Goal: Contribute content

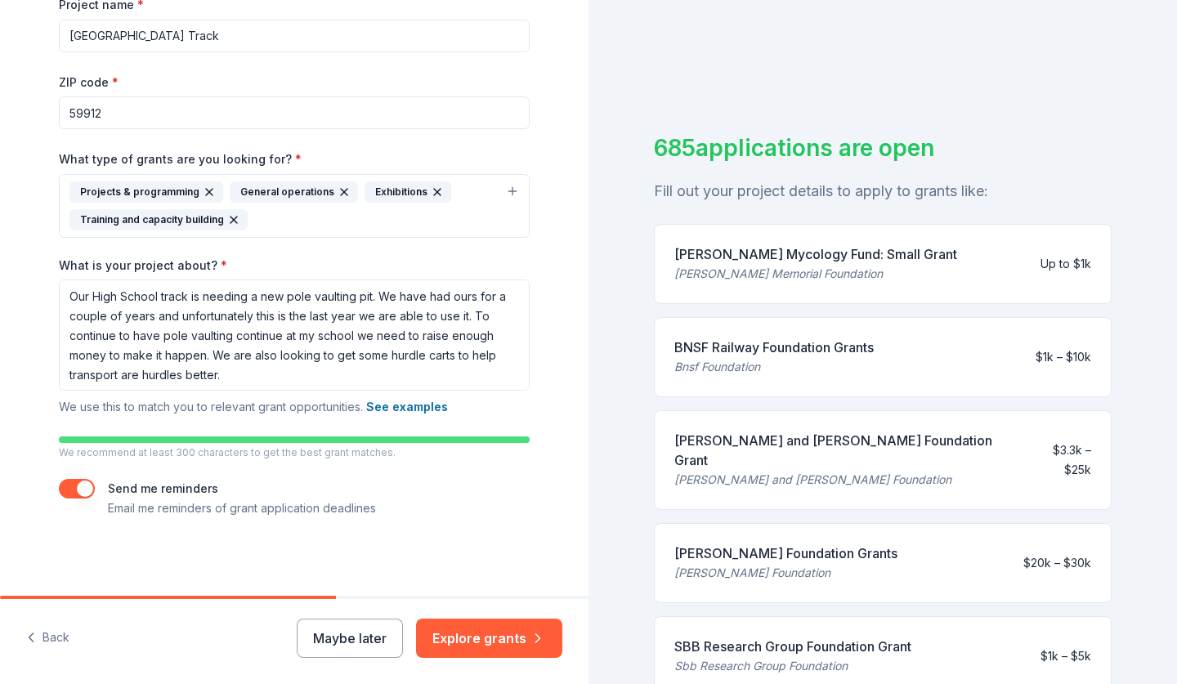
scroll to position [259, 0]
click at [208, 188] on icon "button" at bounding box center [209, 192] width 13 height 13
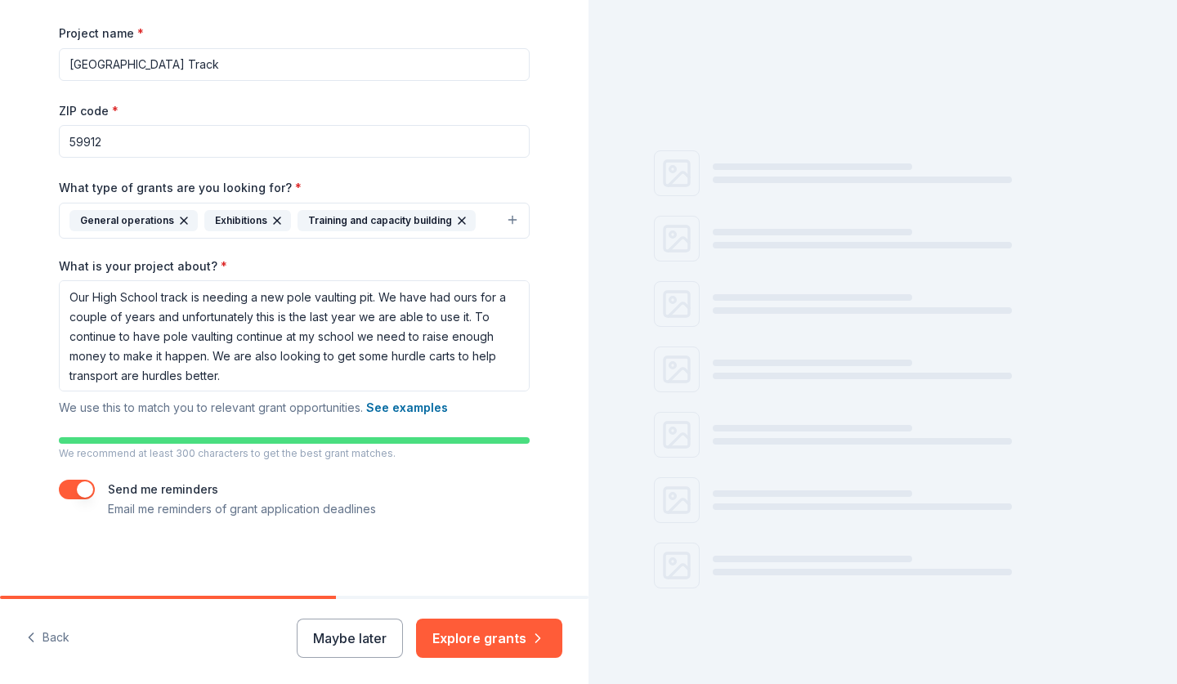
click at [182, 214] on icon "button" at bounding box center [183, 220] width 13 height 13
click at [141, 224] on icon "button" at bounding box center [142, 220] width 13 height 13
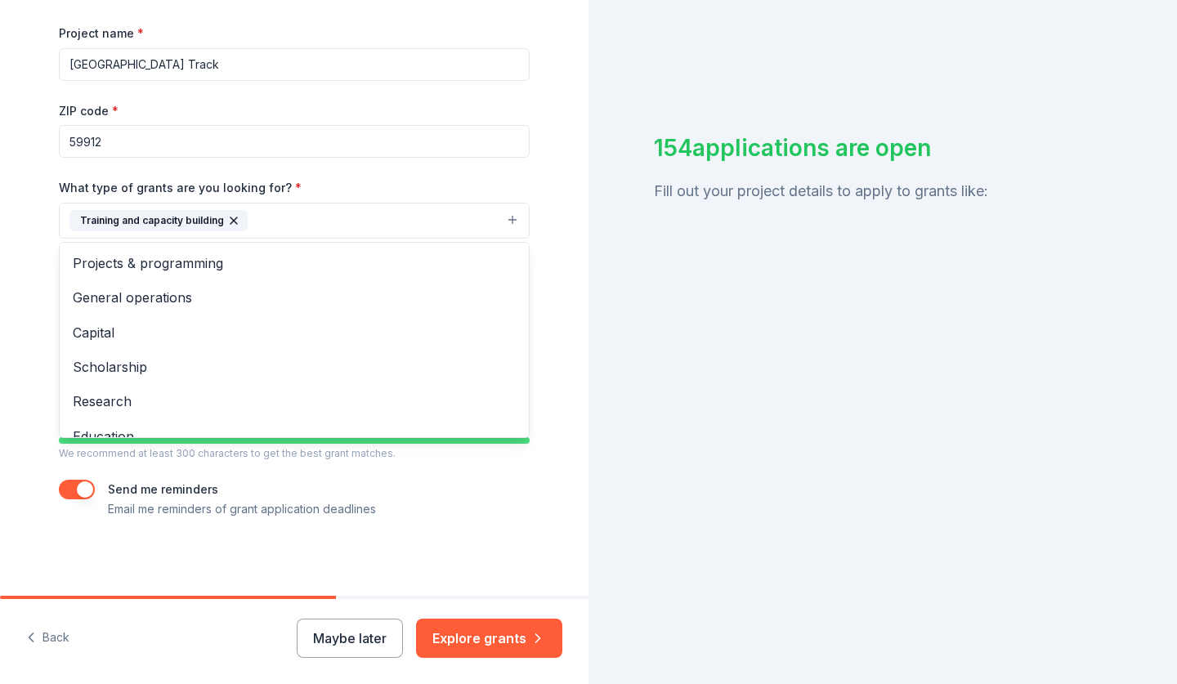
click at [230, 215] on icon "button" at bounding box center [233, 220] width 13 height 13
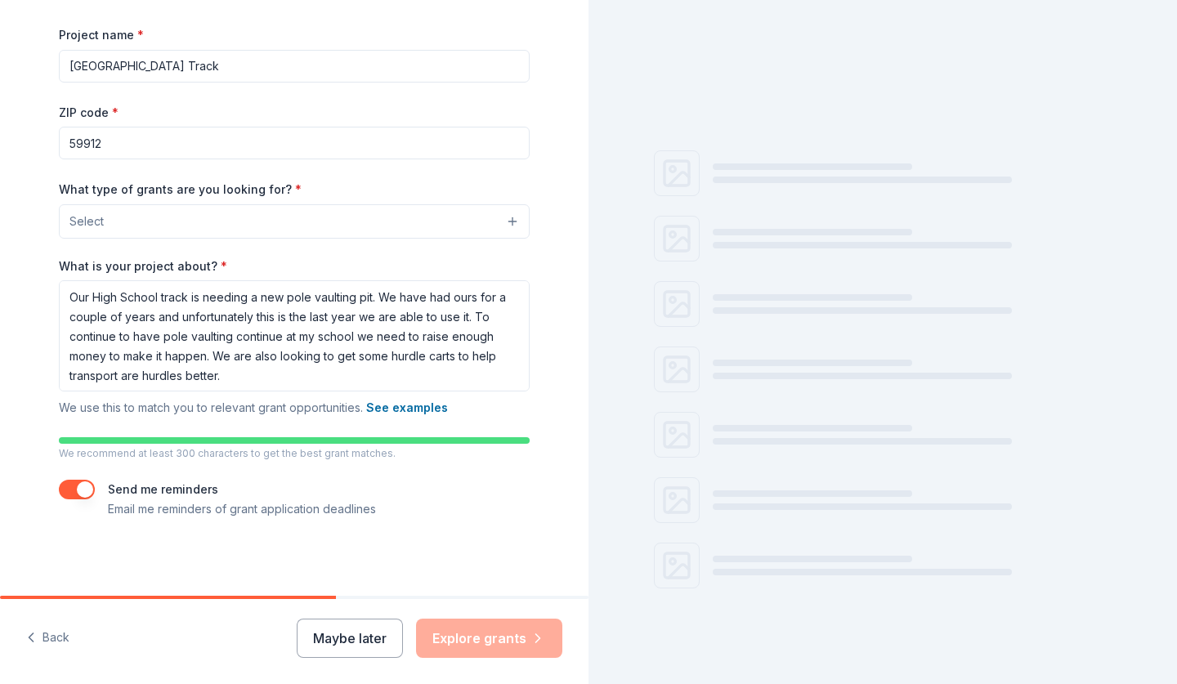
click at [230, 215] on button "Select" at bounding box center [294, 221] width 471 height 34
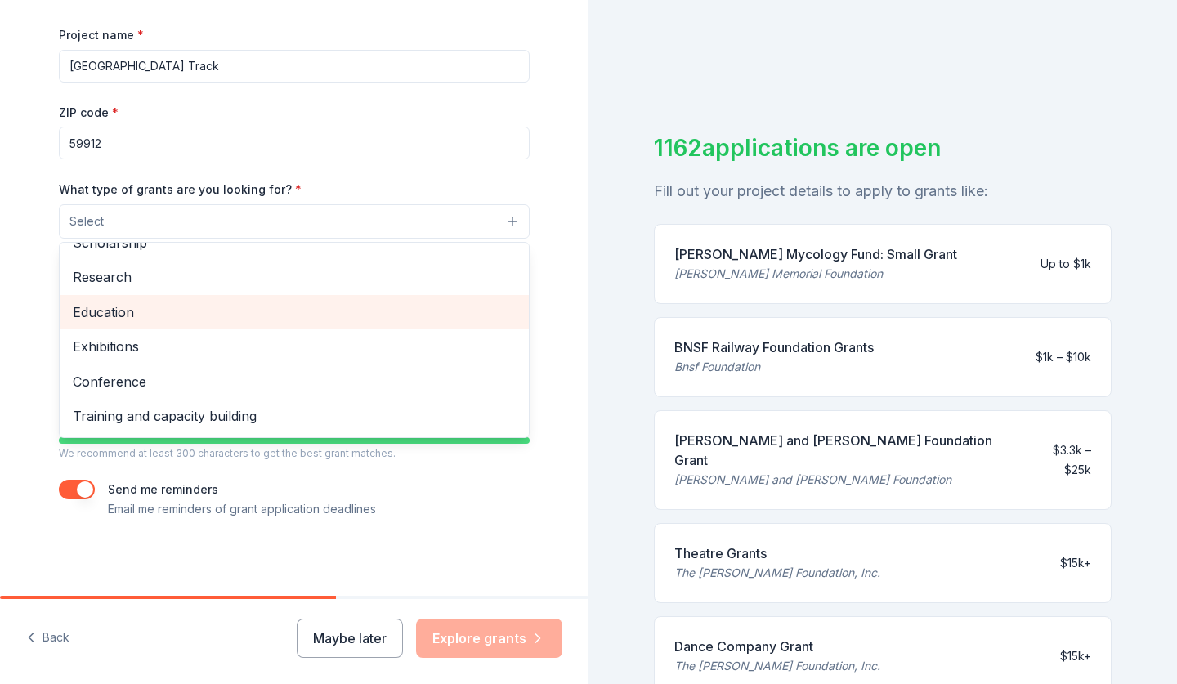
scroll to position [96, 0]
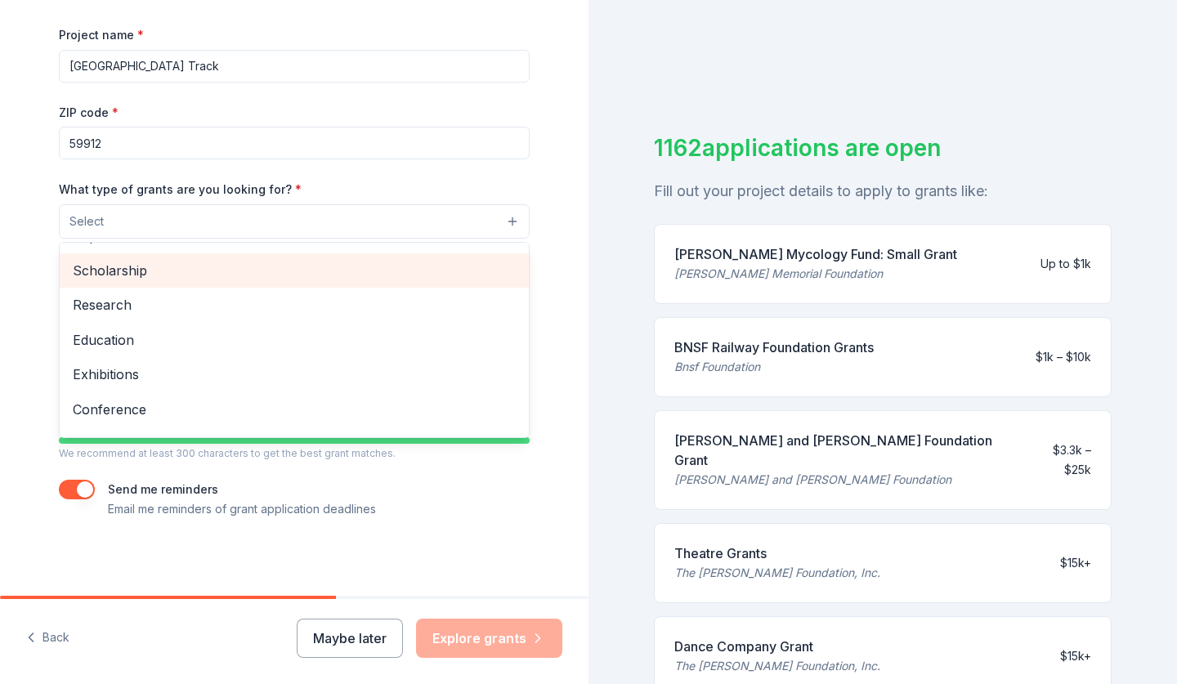
click at [269, 269] on span "Scholarship" at bounding box center [294, 270] width 443 height 21
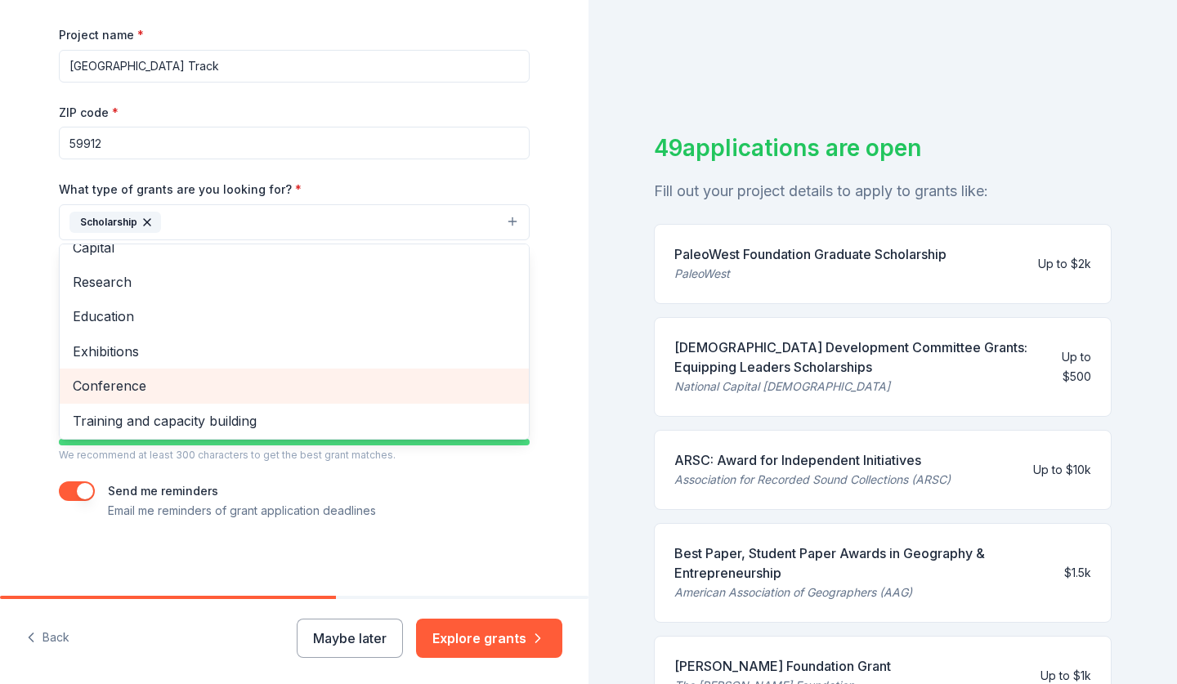
scroll to position [78, 0]
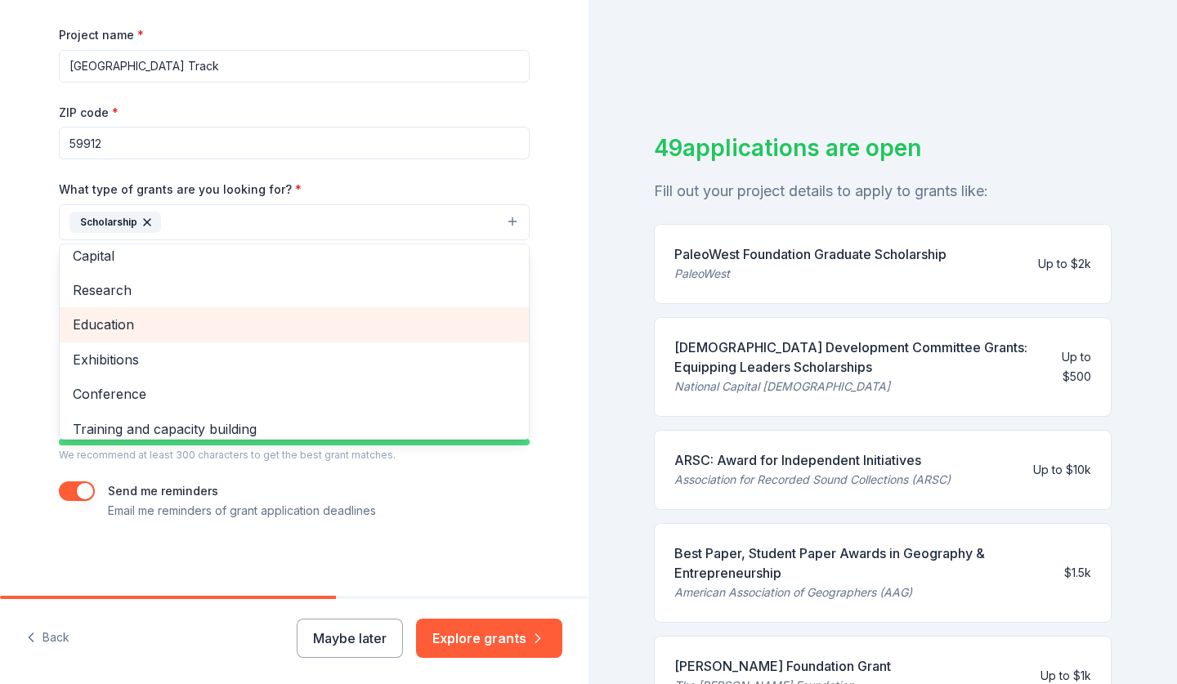
click at [357, 328] on span "Education" at bounding box center [294, 324] width 443 height 21
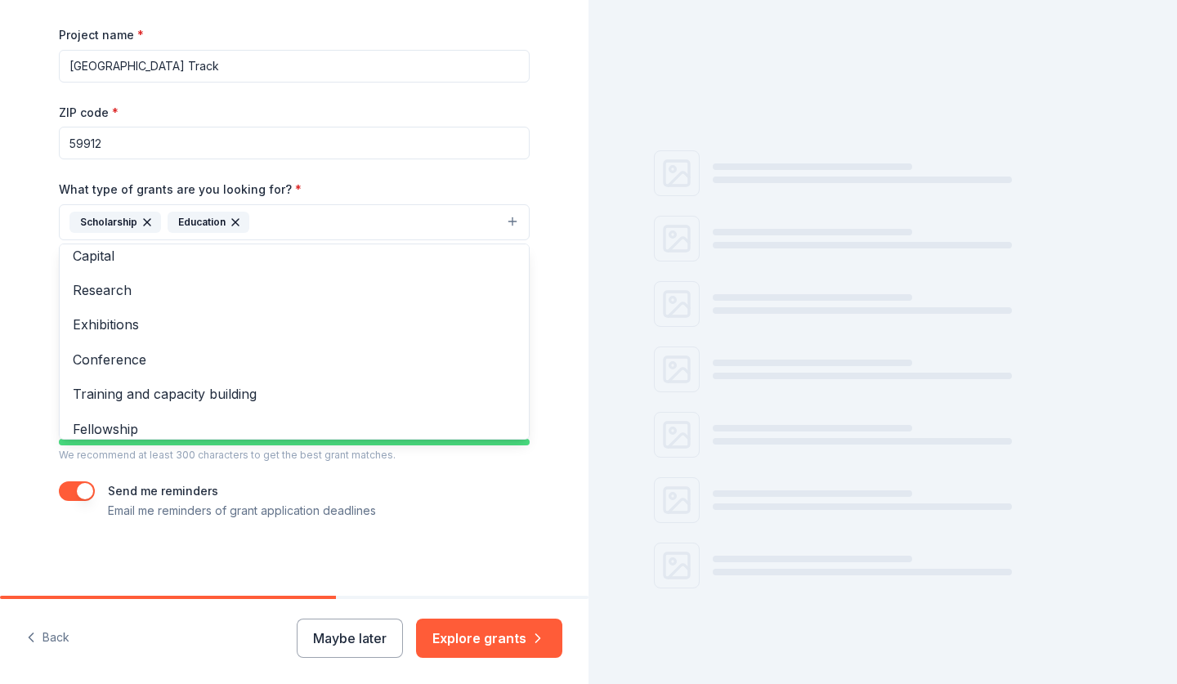
click at [397, 175] on div "Project name * [GEOGRAPHIC_DATA] Track ZIP code * 59912 What type of grants are…" at bounding box center [294, 273] width 471 height 496
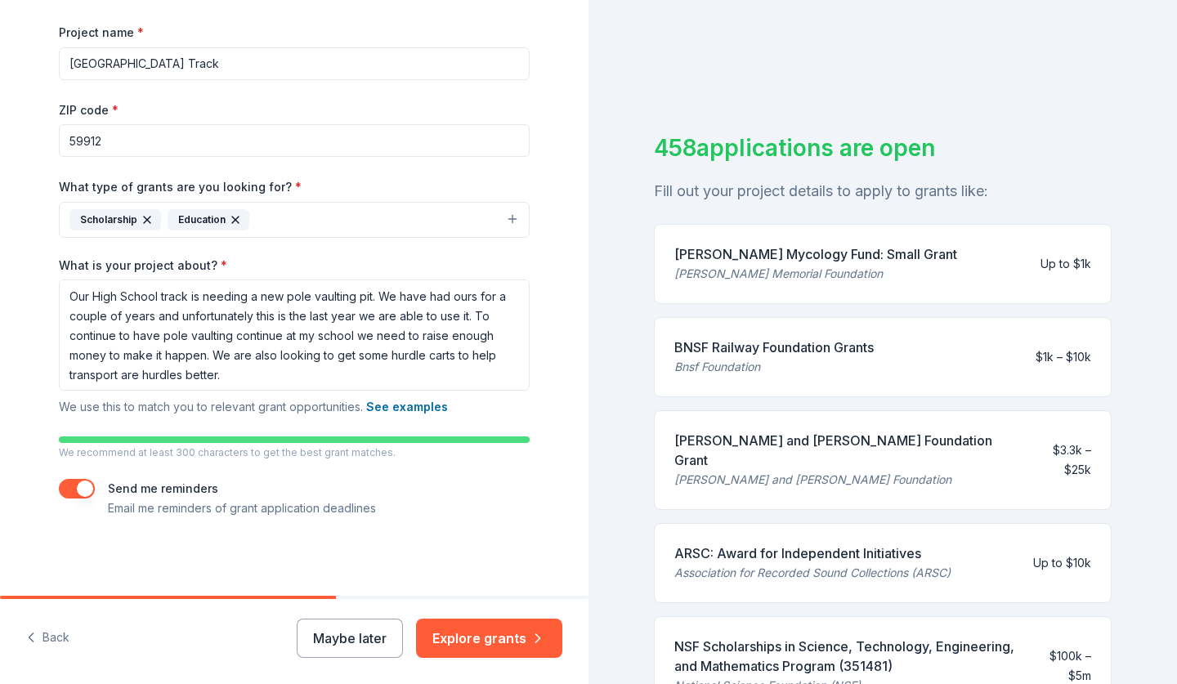
scroll to position [231, 0]
click at [344, 333] on textarea "Our High School track is needing a new pole vaulting pit. We have had ours for …" at bounding box center [294, 335] width 471 height 111
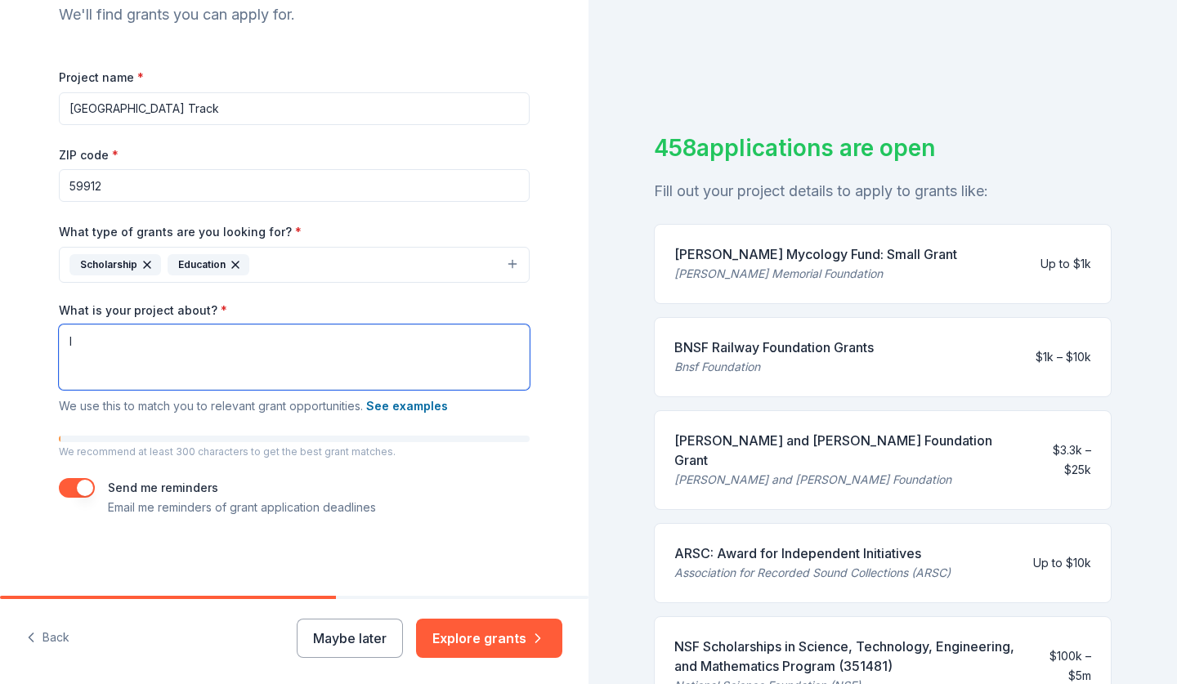
scroll to position [185, 0]
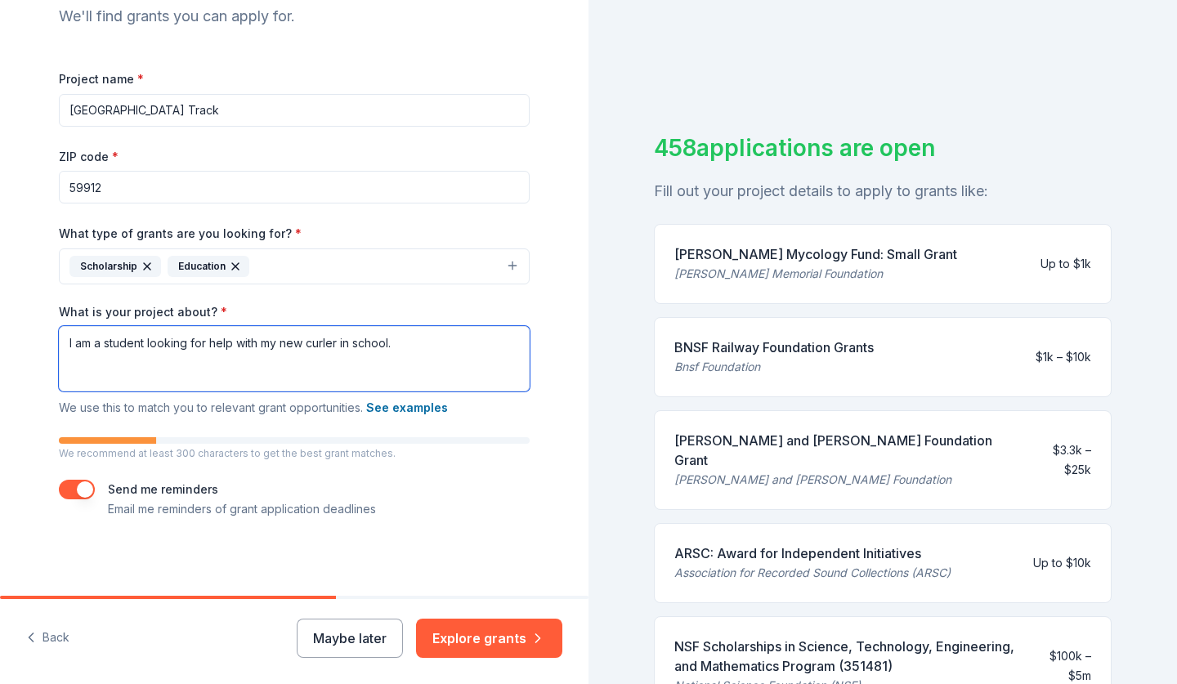
click at [324, 344] on textarea "I am a student looking for help with my new curler in school." at bounding box center [294, 358] width 471 height 65
click at [293, 338] on textarea "I am a student looking for help with my new coreer in school." at bounding box center [294, 358] width 471 height 65
click at [320, 340] on textarea "I am a student looking for help with my new coreer in school." at bounding box center [294, 358] width 471 height 65
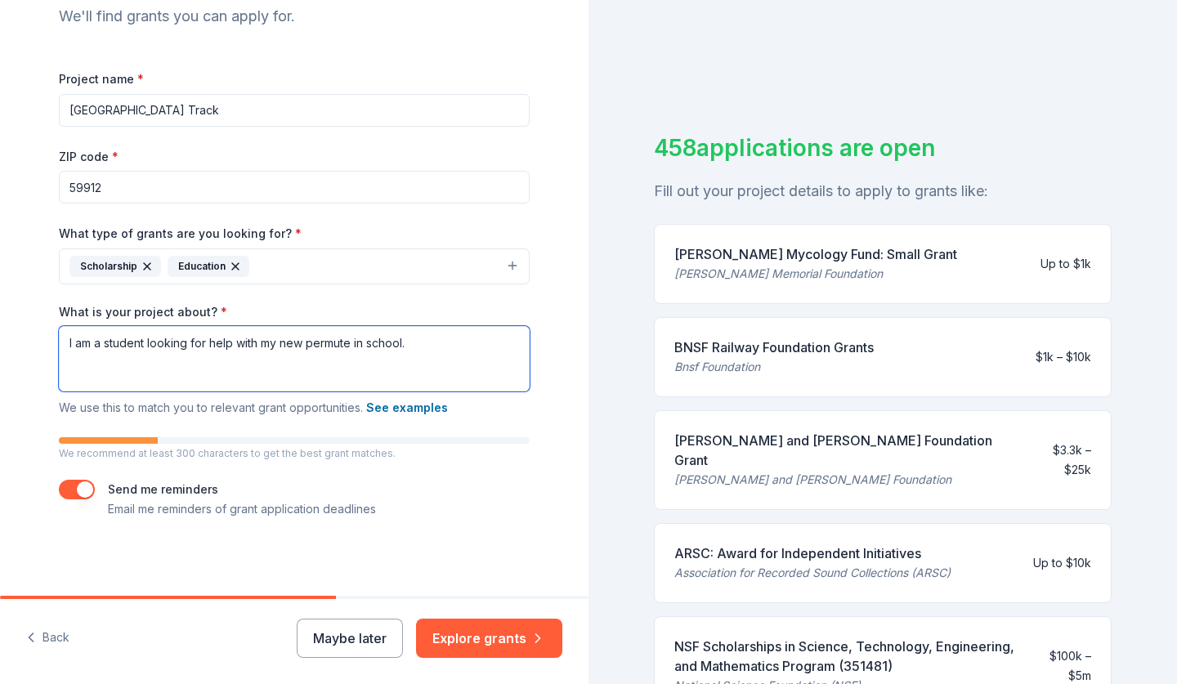
click at [333, 342] on textarea "I am a student looking for help with my new permute in school." at bounding box center [294, 358] width 471 height 65
click at [328, 346] on textarea "I am a student looking for help with my new permute in school." at bounding box center [294, 358] width 471 height 65
click at [449, 331] on textarea "I am a student looking for help with my new path in school." at bounding box center [294, 358] width 471 height 65
click at [440, 345] on textarea "I am a student looking for help with my new path in school." at bounding box center [294, 358] width 471 height 65
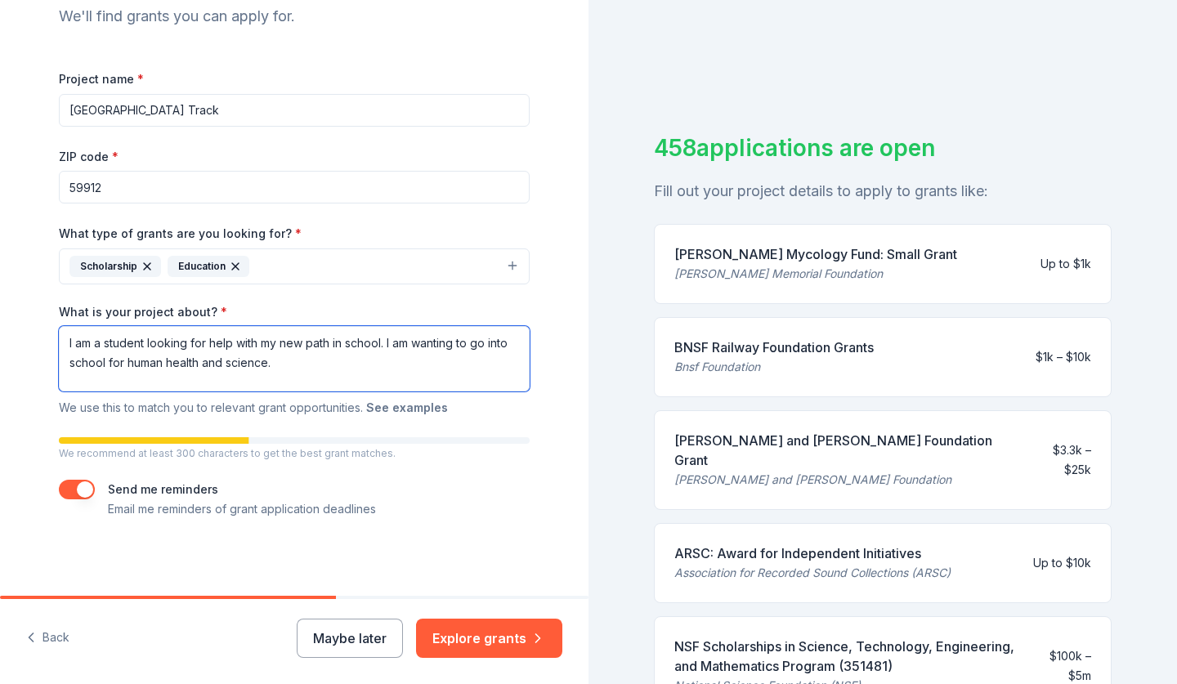
type textarea "I am a student looking for help with my new path in school. I am wanting to go …"
click at [403, 409] on button "See examples" at bounding box center [407, 408] width 82 height 20
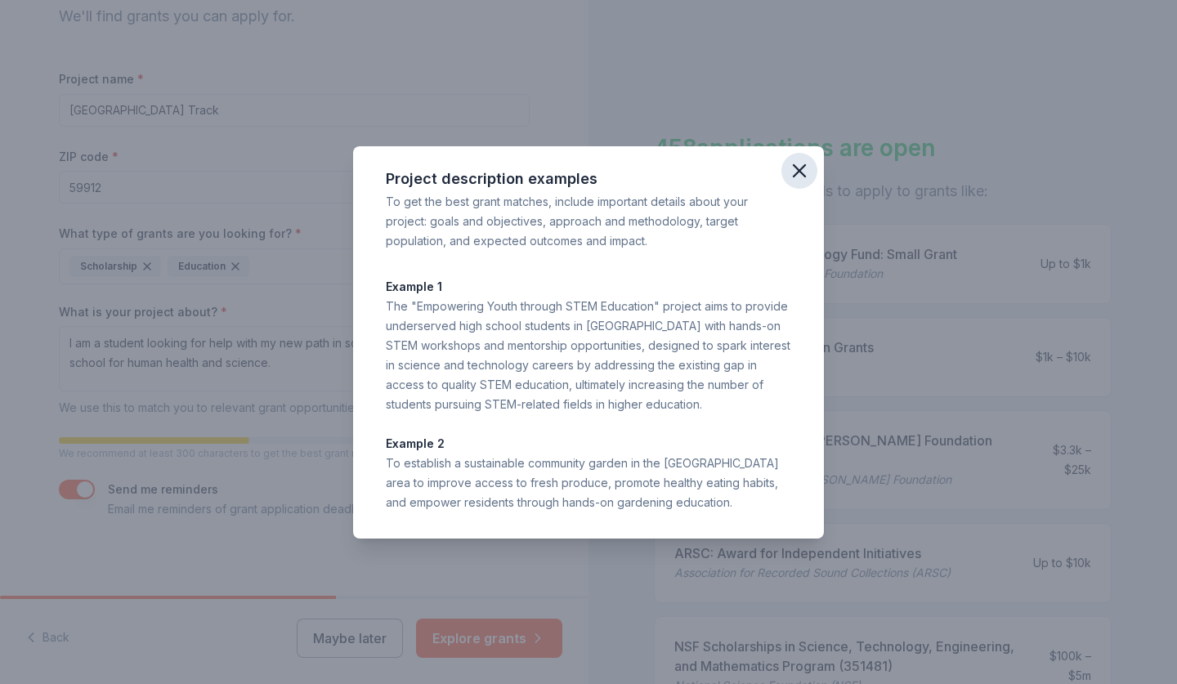
click at [807, 172] on icon "button" at bounding box center [799, 170] width 23 height 23
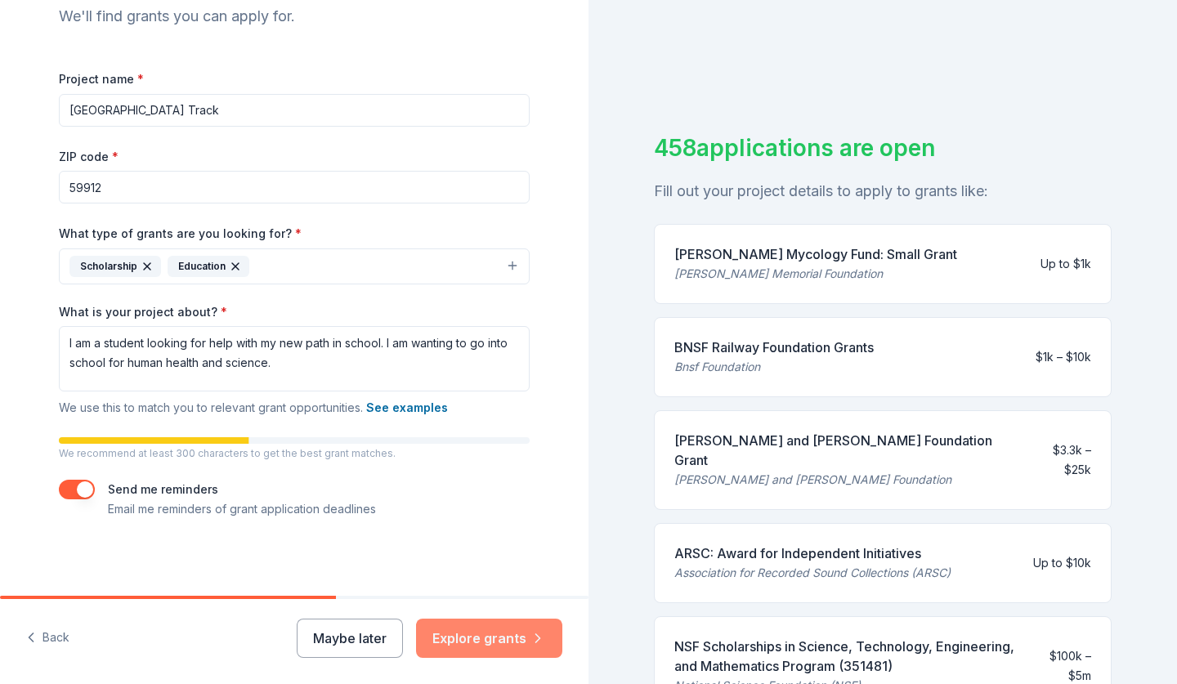
click at [454, 641] on button "Explore grants" at bounding box center [489, 638] width 146 height 39
